Goal: Use online tool/utility

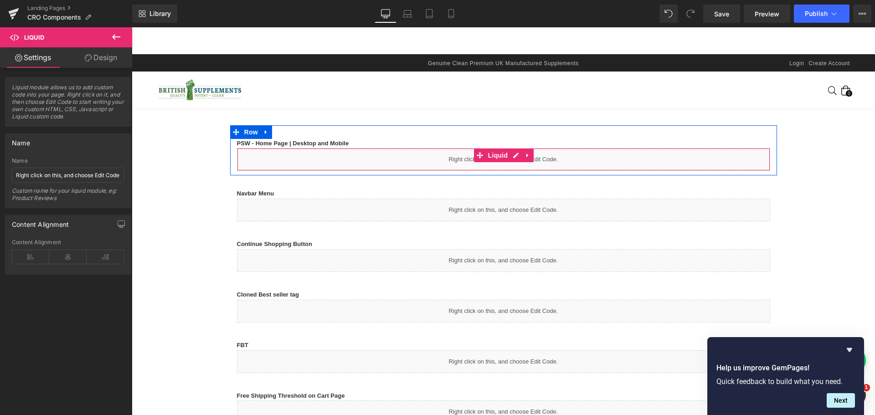
scroll to position [918, 0]
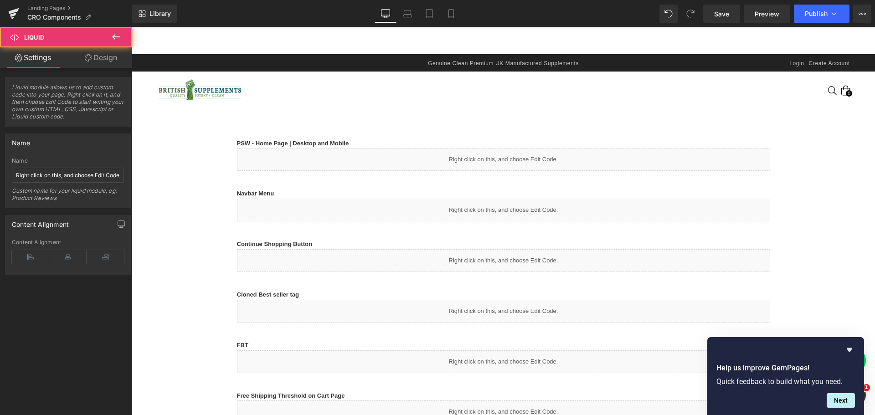
click at [497, 208] on div "Liquid" at bounding box center [503, 210] width 533 height 23
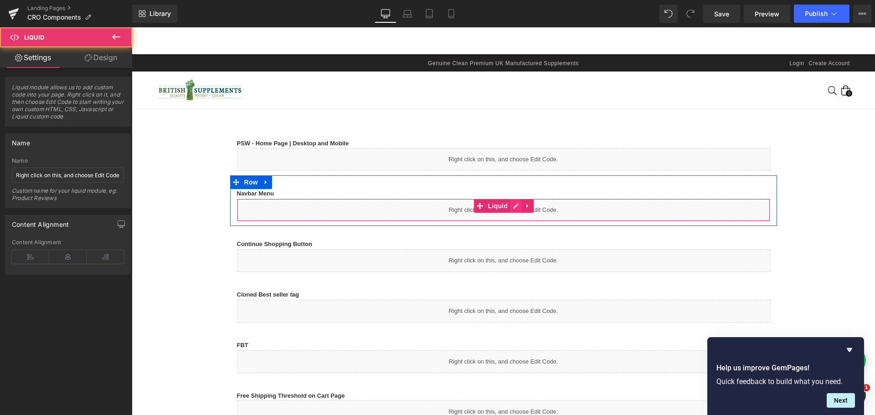
click at [512, 207] on icon at bounding box center [515, 206] width 6 height 7
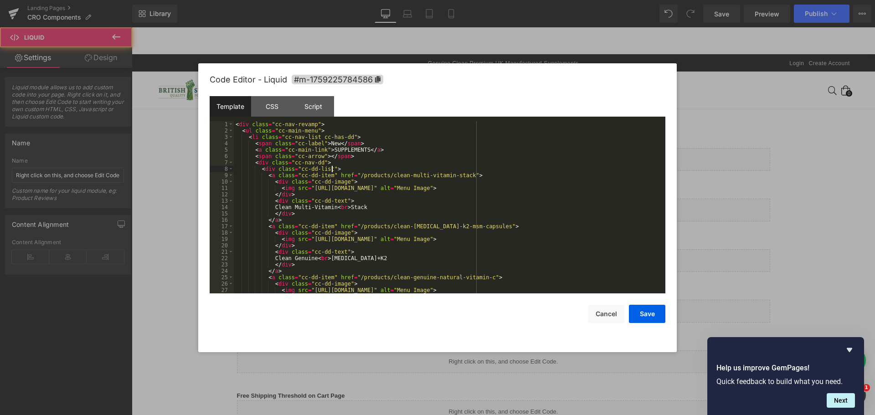
click at [385, 169] on div "< div class = "cc-nav-revamp" > < ul class = "cc-main-menu" > < li class = "cc-…" at bounding box center [448, 213] width 428 height 185
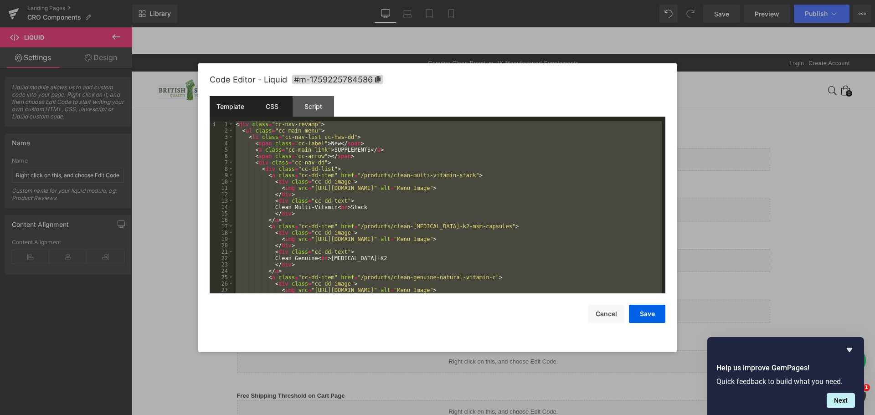
click at [271, 107] on div "CSS" at bounding box center [271, 106] width 41 height 20
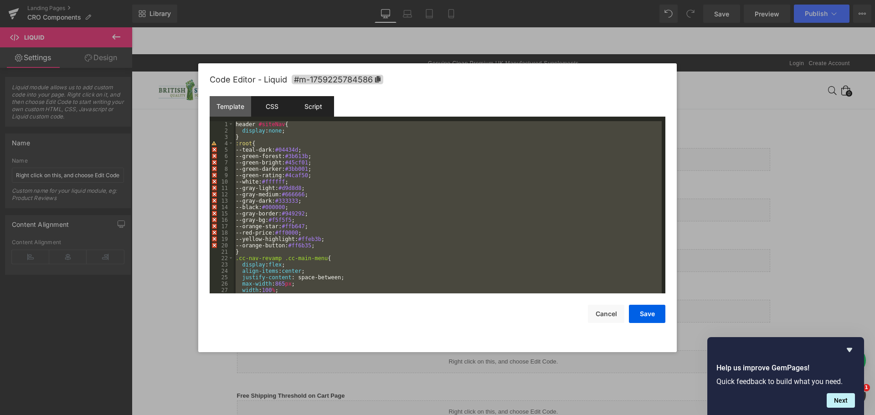
click at [314, 109] on div "Script" at bounding box center [312, 106] width 41 height 20
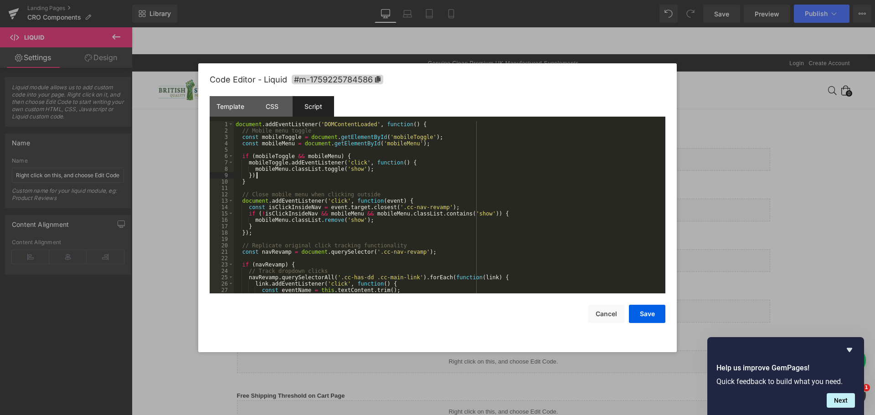
click at [323, 175] on div "document . addEventListener ( 'DOMContentLoaded' , function ( ) { // Mobile men…" at bounding box center [448, 213] width 428 height 185
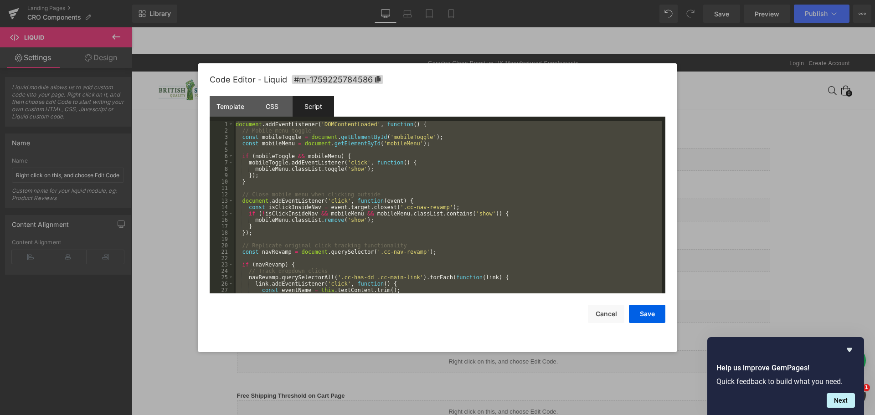
click at [365, 210] on div "document . addEventListener ( 'DOMContentLoaded' , function ( ) { // Mobile men…" at bounding box center [448, 207] width 428 height 172
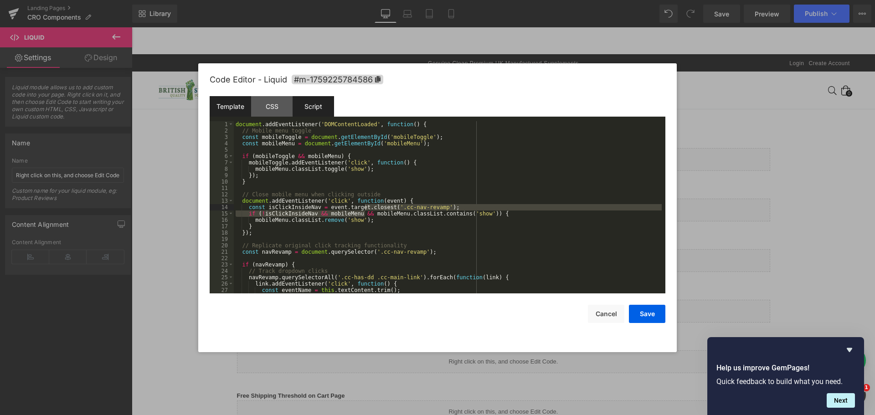
click at [240, 107] on div "Template" at bounding box center [230, 106] width 41 height 20
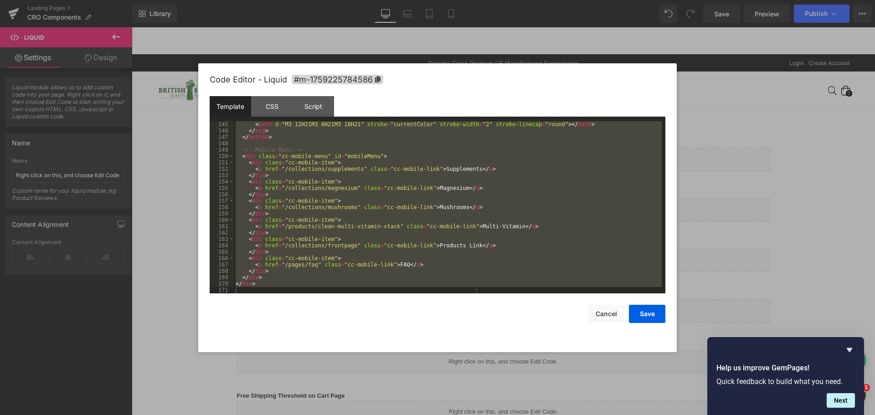
click at [455, 200] on div "< path d = "M3 12H21M3 6H21M3 18H21" stroke = "currentColor" stroke-width = "2"…" at bounding box center [448, 207] width 428 height 172
click at [521, 198] on div "< path d = "M3 12H21M3 6H21M3 18H21" stroke = "currentColor" stroke-width = "2"…" at bounding box center [448, 213] width 428 height 185
drag, startPoint x: 464, startPoint y: 249, endPoint x: 469, endPoint y: 248, distance: 5.5
click at [465, 249] on div "< path d = "M3 12H21M3 6H21M3 18H21" stroke = "currentColor" stroke-width = "2"…" at bounding box center [448, 207] width 428 height 172
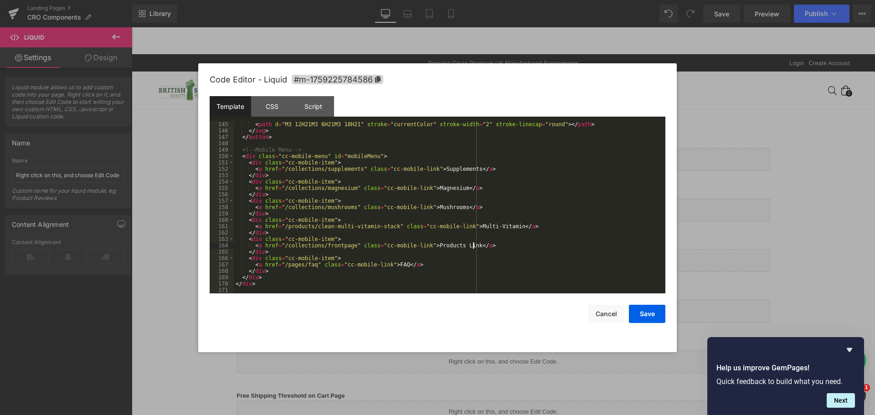
click at [486, 246] on div "< path d = "M3 12H21M3 6H21M3 18H21" stroke = "currentColor" stroke-width = "2"…" at bounding box center [448, 213] width 428 height 185
drag, startPoint x: 426, startPoint y: 246, endPoint x: 472, endPoint y: 245, distance: 46.0
click at [472, 245] on div "< path d = "M3 12H21M3 6H21M3 18H21" stroke = "currentColor" stroke-width = "2"…" at bounding box center [448, 213] width 428 height 185
click at [434, 246] on div "< path d = "M3 12H21M3 6H21M3 18H21" stroke = "currentColor" stroke-width = "2"…" at bounding box center [448, 207] width 428 height 172
click at [407, 226] on div "< path d = "M3 12H21M3 6H21M3 18H21" stroke = "currentColor" stroke-width = "2"…" at bounding box center [448, 213] width 428 height 185
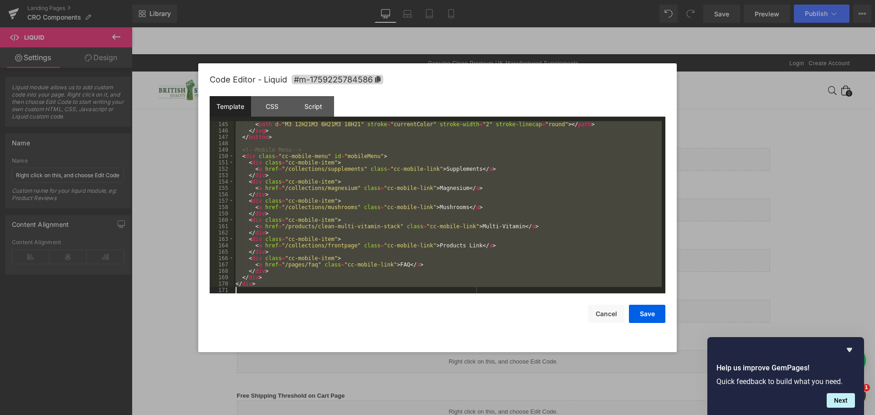
click at [408, 205] on div "< path d = "M3 12H21M3 6H21M3 18H21" stroke = "currentColor" stroke-width = "2"…" at bounding box center [448, 207] width 428 height 172
click at [259, 140] on div "< path d = "M3 12H21M3 6H21M3 18H21" stroke = "currentColor" stroke-width = "2"…" at bounding box center [448, 207] width 428 height 172
click at [322, 141] on div "< path d = "M3 12H21M3 6H21M3 18H21" stroke = "currentColor" stroke-width = "2"…" at bounding box center [448, 213] width 428 height 185
